Goal: Register for event/course

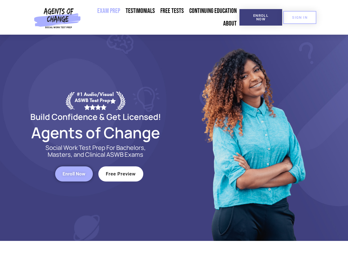
click at [174, 132] on div at bounding box center [252, 138] width 157 height 206
click at [260, 17] on span "Enroll Now" at bounding box center [260, 17] width 25 height 7
click at [300, 17] on span "SIGN IN" at bounding box center [299, 18] width 15 height 4
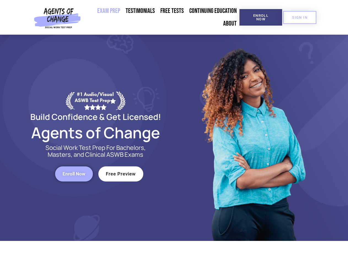
click at [74, 174] on span "Enroll Now" at bounding box center [73, 174] width 23 height 5
click at [121, 174] on span "Free Preview" at bounding box center [121, 174] width 30 height 5
